Goal: Task Accomplishment & Management: Use online tool/utility

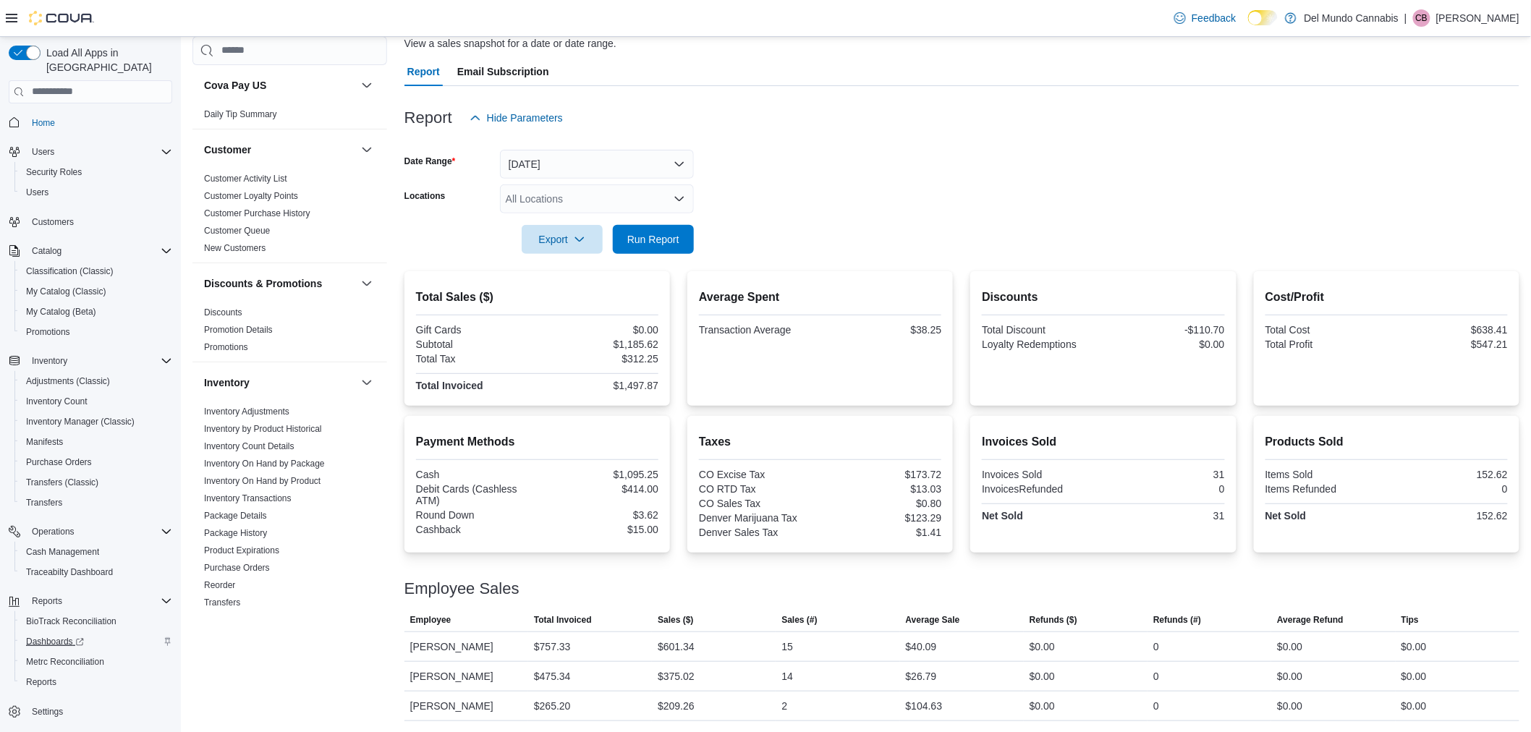
scroll to position [111, 0]
click at [51, 677] on span "Reports" at bounding box center [41, 683] width 30 height 12
click at [565, 187] on div "All Locations" at bounding box center [597, 199] width 194 height 29
click at [599, 237] on span "2394 S Broadway" at bounding box center [581, 244] width 100 height 14
click at [816, 222] on div at bounding box center [962, 220] width 1115 height 12
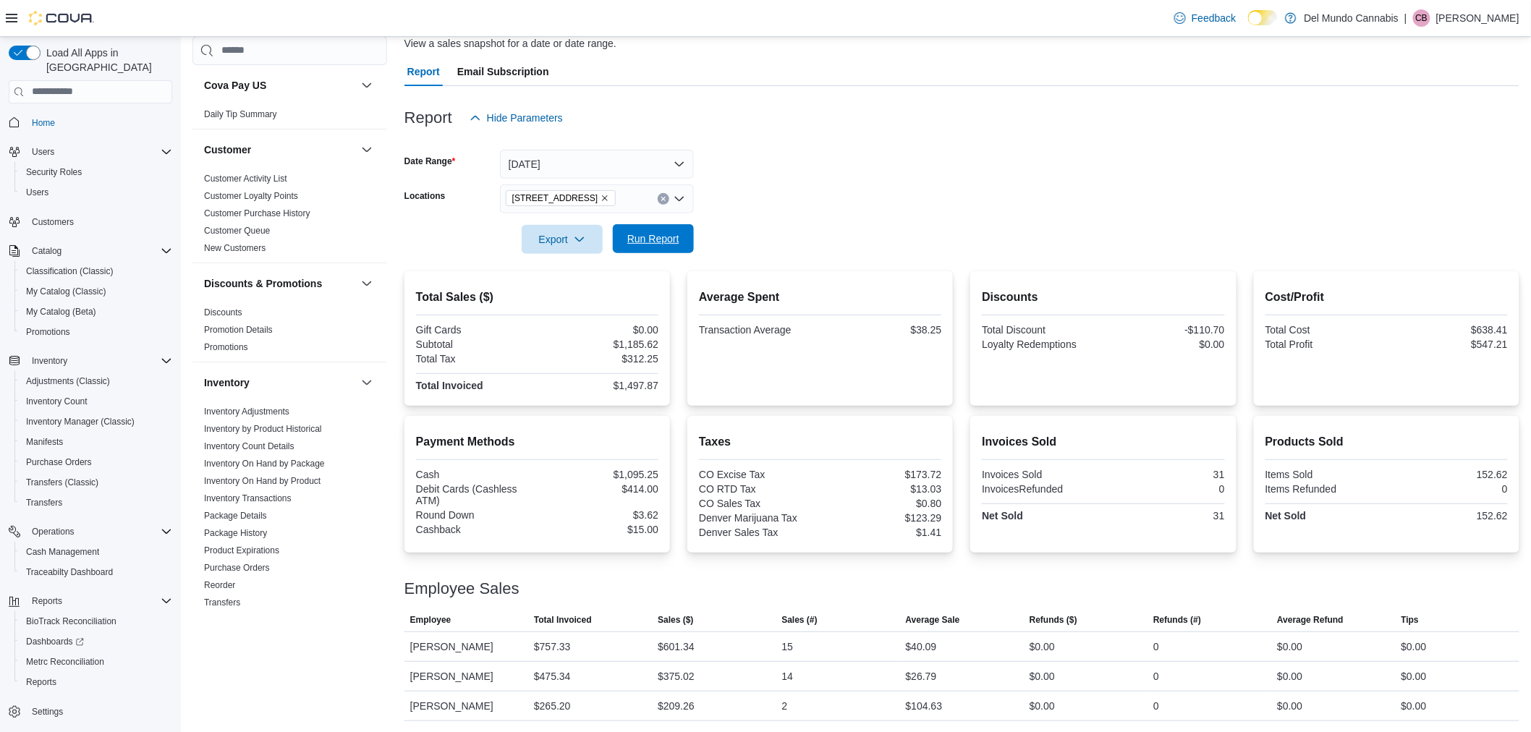
click at [635, 228] on span "Run Report" at bounding box center [654, 238] width 64 height 29
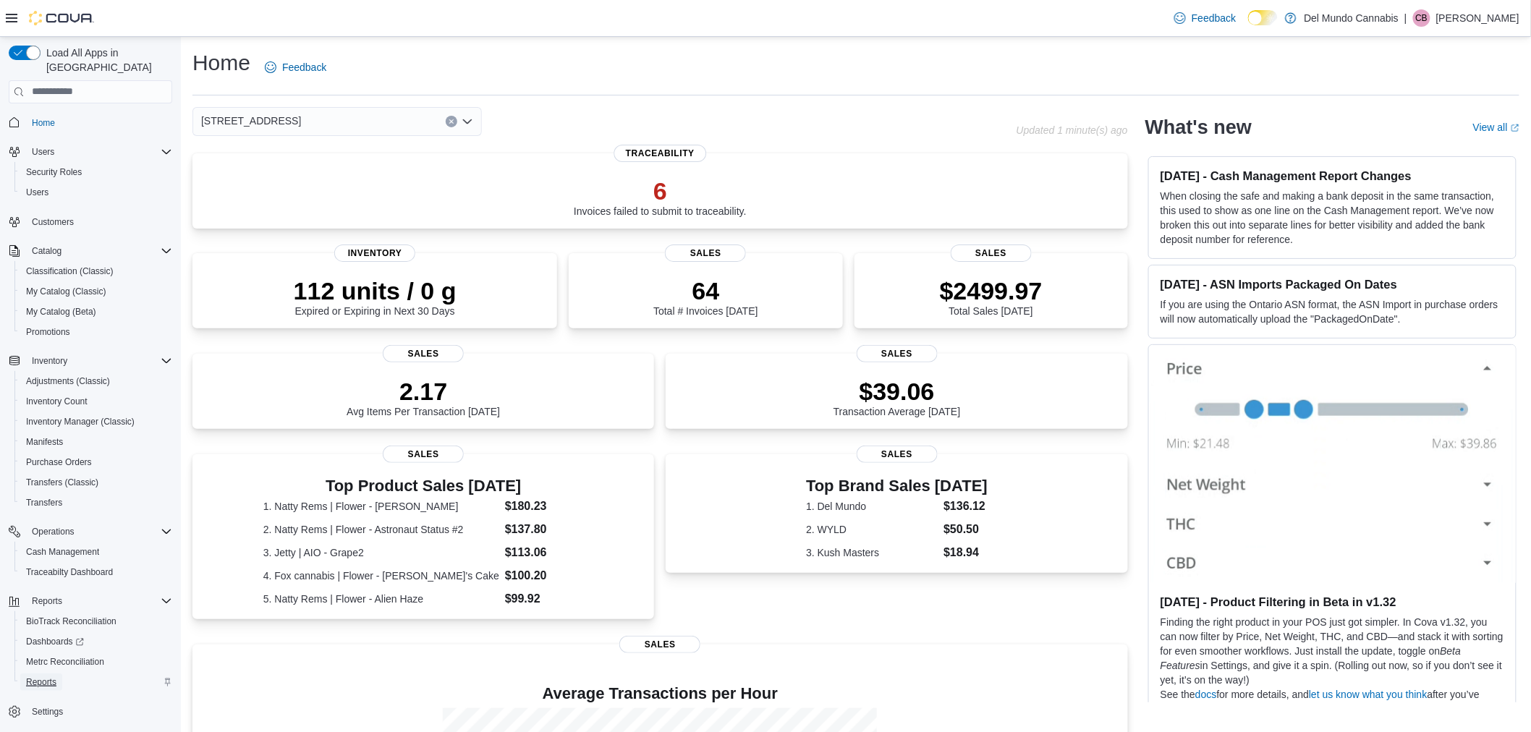
click at [39, 677] on span "Reports" at bounding box center [41, 683] width 30 height 12
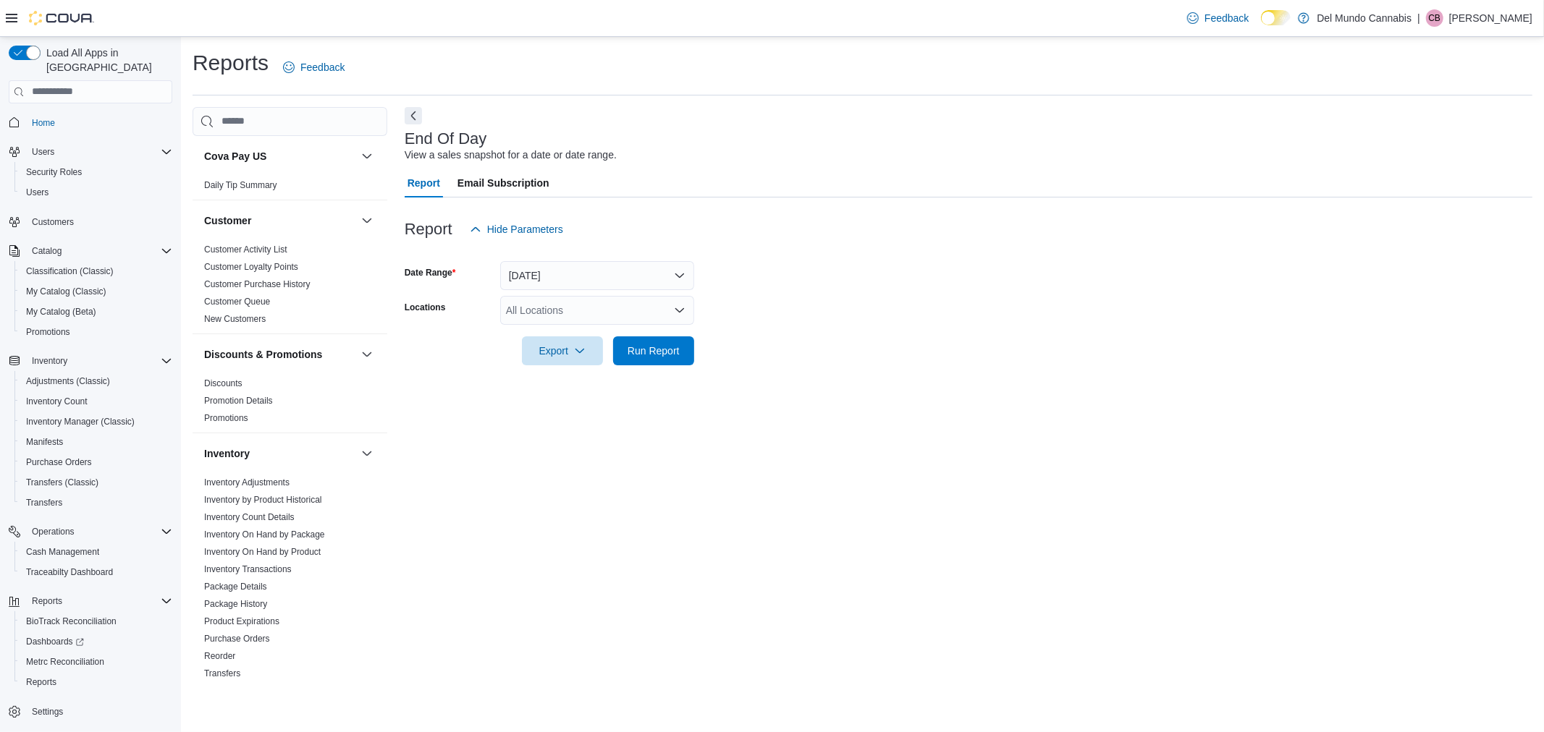
click at [561, 310] on div "All Locations" at bounding box center [597, 310] width 194 height 29
click at [580, 348] on span "2394 S Broadway" at bounding box center [581, 355] width 100 height 14
click at [787, 320] on form "Date Range Today Locations 2394 S Broadway Combo box. Selected. 2394 S Broadway…" at bounding box center [969, 305] width 1128 height 122
click at [631, 352] on span "Run Report" at bounding box center [653, 350] width 52 height 14
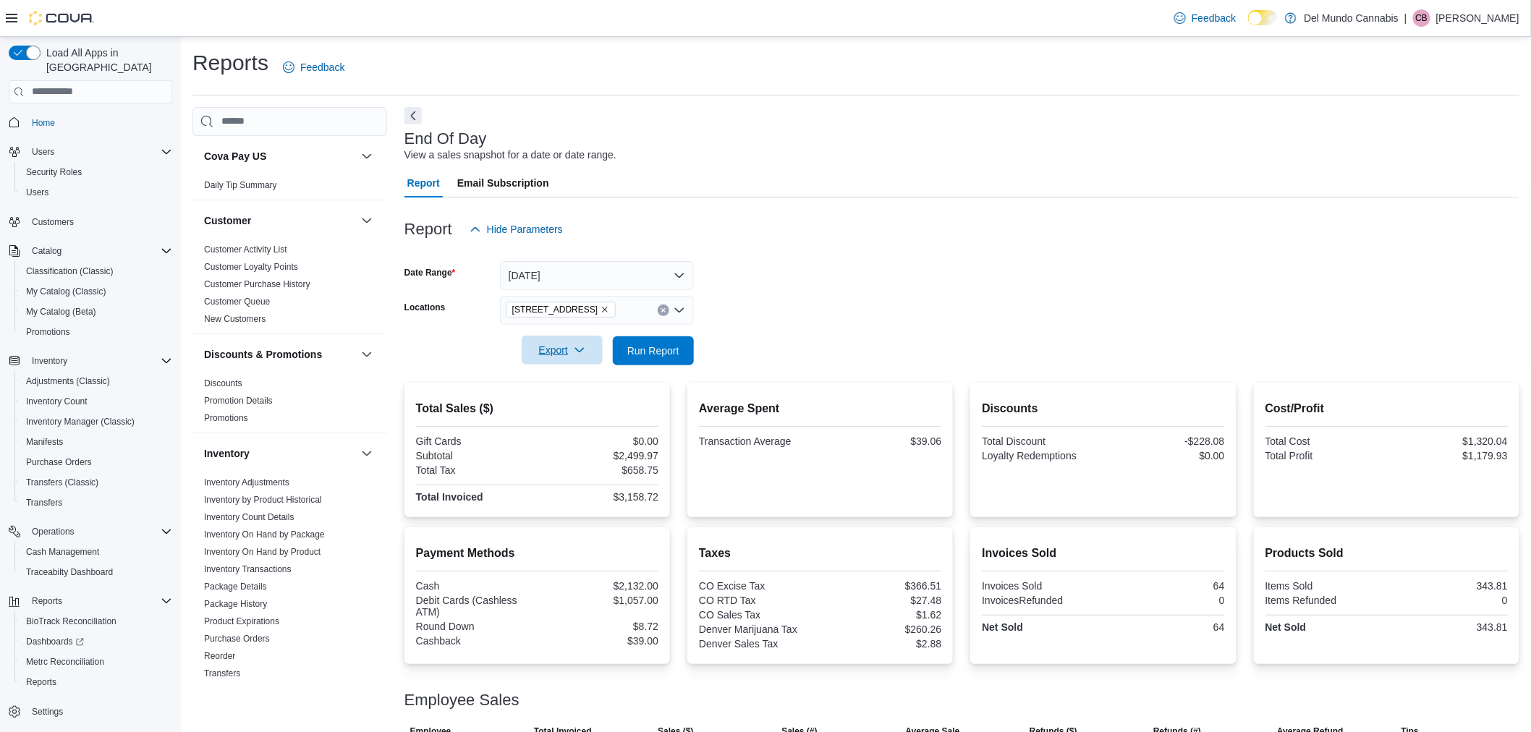
click at [559, 357] on span "Export" at bounding box center [563, 350] width 64 height 29
click at [574, 407] on span "Export to Pdf" at bounding box center [564, 408] width 65 height 12
